Goal: Task Accomplishment & Management: Manage account settings

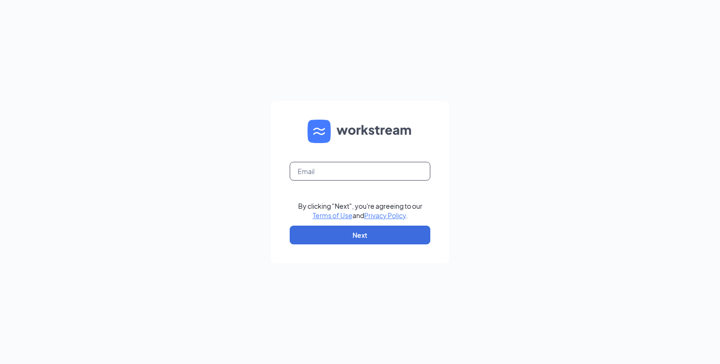
drag, startPoint x: 320, startPoint y: 165, endPoint x: 328, endPoint y: 175, distance: 12.7
click at [320, 165] on input "text" at bounding box center [360, 171] width 141 height 19
type input "[EMAIL_ADDRESS][PERSON_NAME][DOMAIN_NAME]"
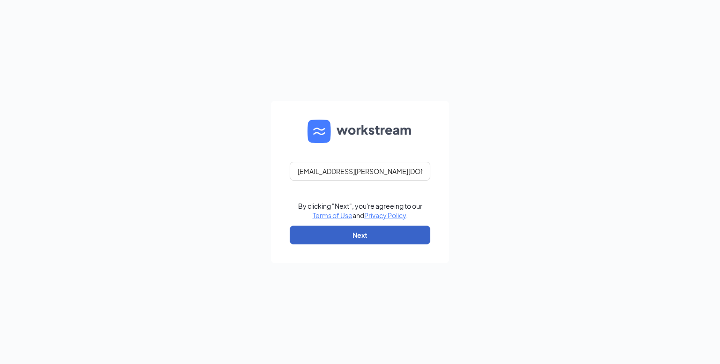
click at [313, 237] on button "Next" at bounding box center [360, 235] width 141 height 19
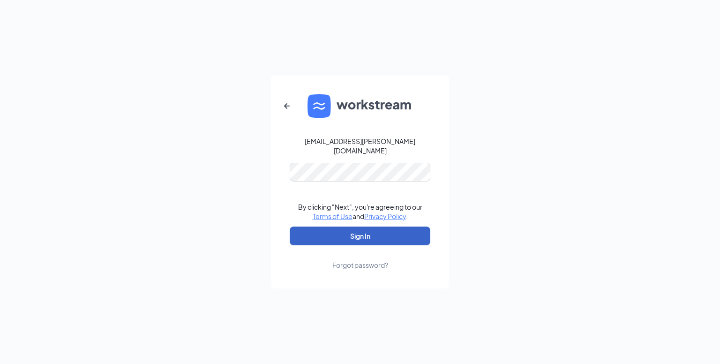
click at [330, 232] on button "Sign In" at bounding box center [360, 235] width 141 height 19
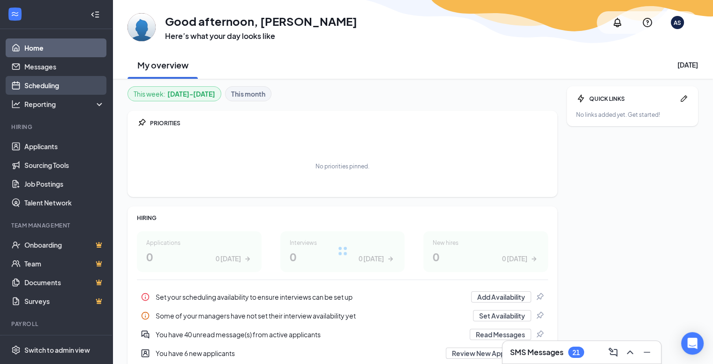
click at [51, 85] on link "Scheduling" at bounding box center [64, 85] width 80 height 19
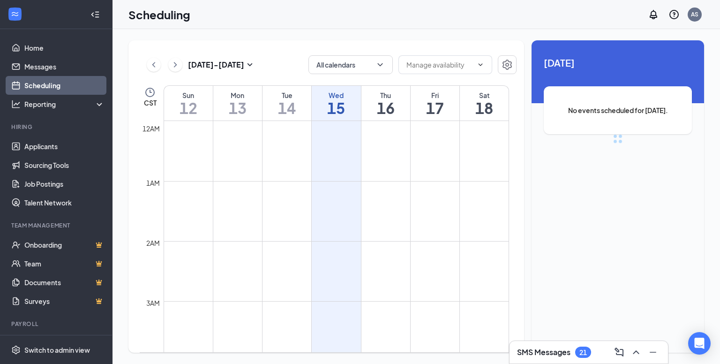
scroll to position [461, 0]
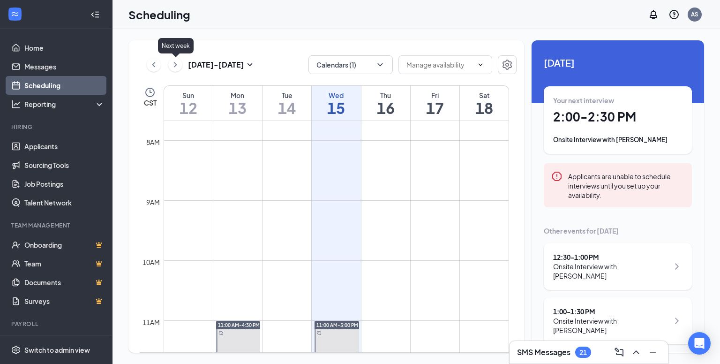
click at [173, 66] on icon "ChevronRight" at bounding box center [175, 64] width 9 height 11
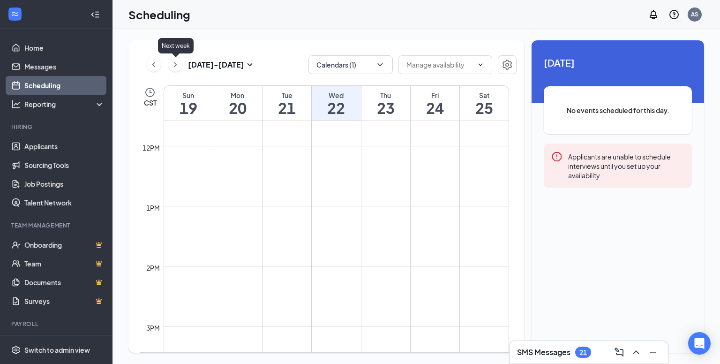
click at [174, 64] on icon "ChevronRight" at bounding box center [175, 64] width 9 height 11
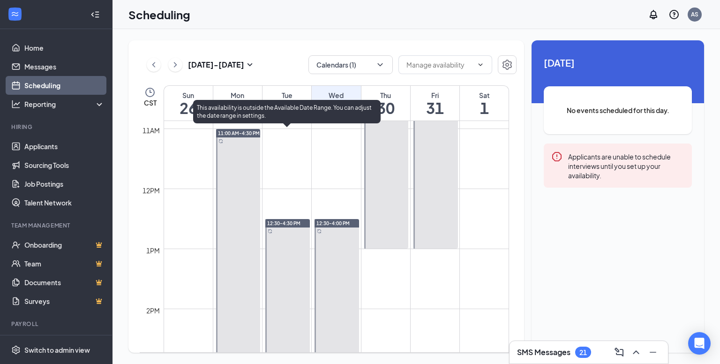
scroll to position [648, 0]
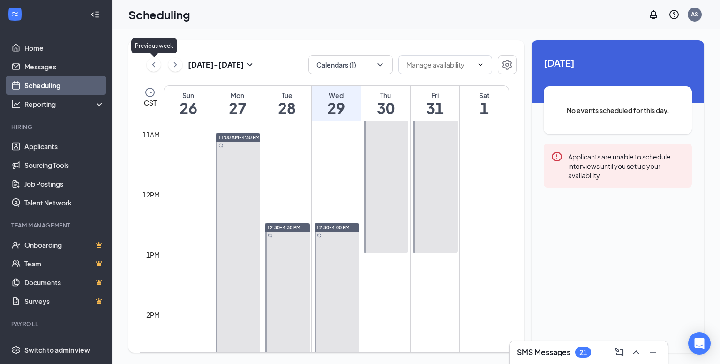
click at [149, 62] on icon "ChevronLeft" at bounding box center [153, 64] width 9 height 11
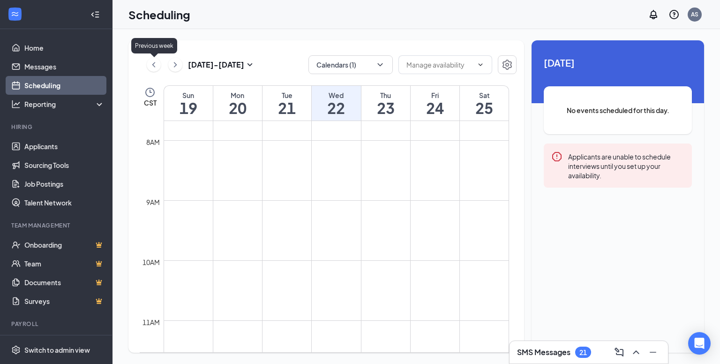
click at [149, 62] on icon "ChevronLeft" at bounding box center [153, 64] width 9 height 11
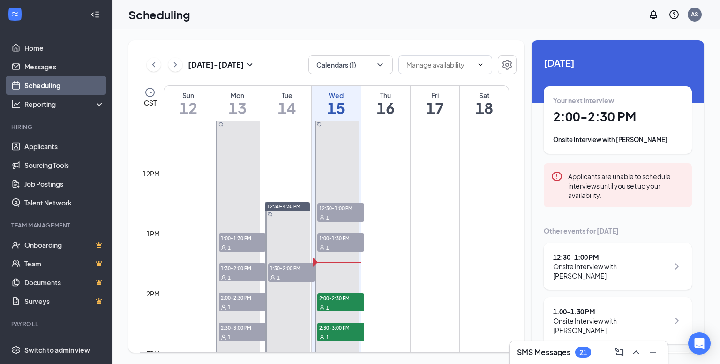
scroll to position [648, 0]
